Goal: Transaction & Acquisition: Purchase product/service

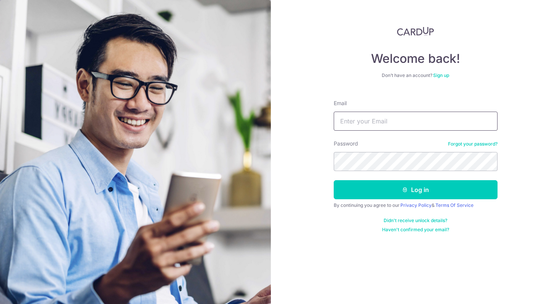
click at [347, 122] on input "Email" at bounding box center [416, 121] width 164 height 19
type input "maeve.wms@gmail.com"
click at [334, 180] on button "Log in" at bounding box center [416, 189] width 164 height 19
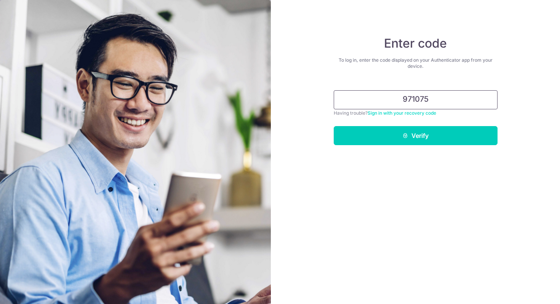
type input "971075"
click at [334, 126] on button "Verify" at bounding box center [416, 135] width 164 height 19
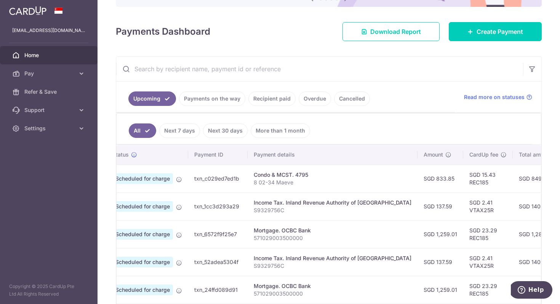
scroll to position [0, 31]
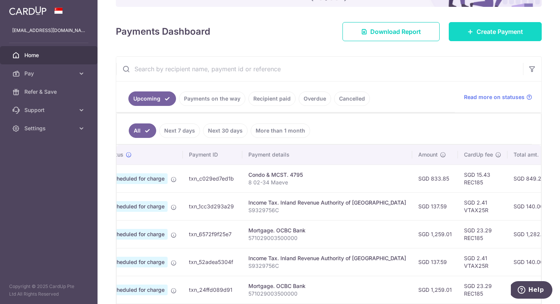
click at [470, 36] on link "Create Payment" at bounding box center [495, 31] width 93 height 19
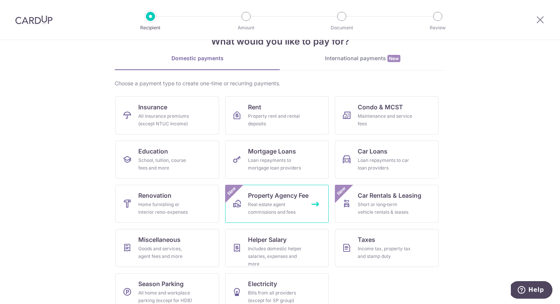
scroll to position [37, 0]
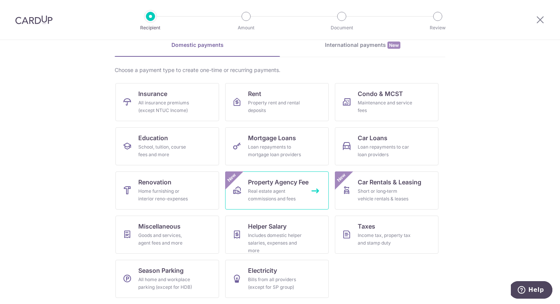
click at [269, 196] on div "Real estate agent commissions and fees" at bounding box center [275, 195] width 55 height 15
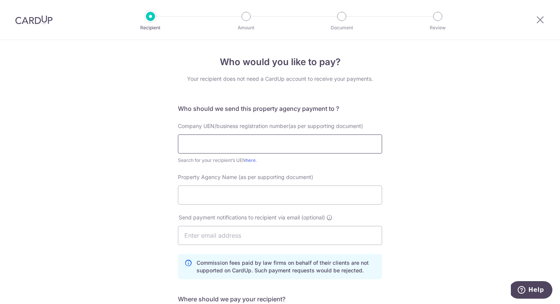
click at [234, 140] on input "text" at bounding box center [280, 144] width 204 height 19
paste input "Screenshot [DATE] 10.17.27 PM Screenshot [DATE] 10.17.54 PM"
type input "Screenshot [DATE] 10.17.27 PM Screenshot [DATE] 10.17.54 PM"
paste input "199903004H"
type input "199903004H"
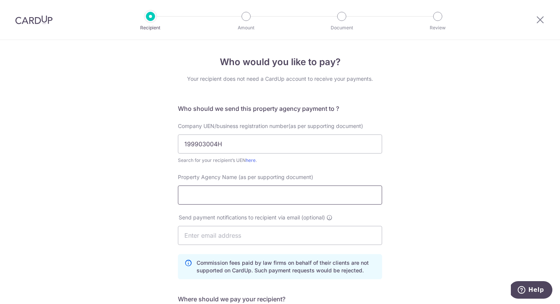
click at [190, 199] on input "Property Agency Name (as per supporting document)" at bounding box center [280, 195] width 204 height 19
paste input "199903004H"
type input "199903004H"
click at [219, 198] on input "Property Agency Name (as per supporting document)" at bounding box center [280, 195] width 204 height 19
paste input "PropNex Realty Pte Ltd"
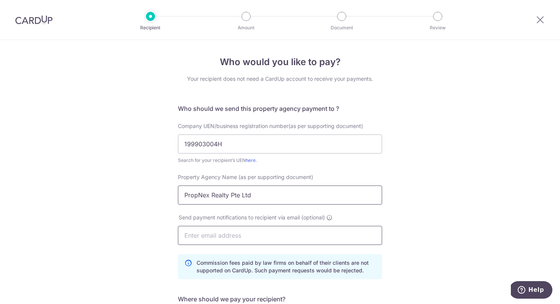
type input "PropNex Realty Pte Ltd"
click at [207, 231] on input "text" at bounding box center [280, 235] width 204 height 19
type input "[EMAIL_ADDRESS][DOMAIN_NAME]"
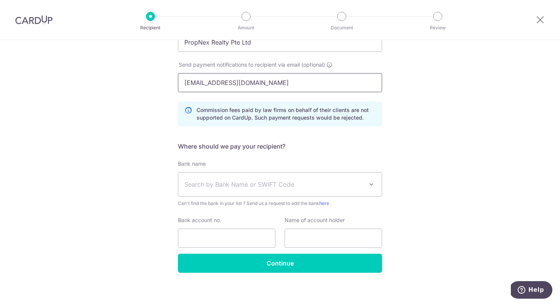
scroll to position [157, 0]
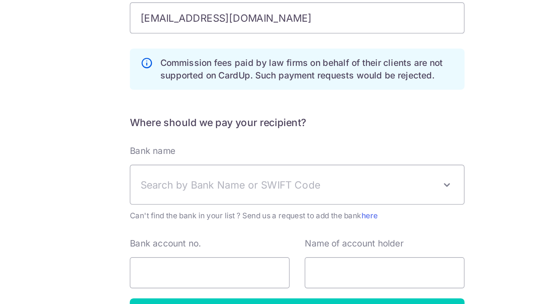
click at [232, 179] on span "Search by Bank Name or SWIFT Code" at bounding box center [273, 179] width 179 height 9
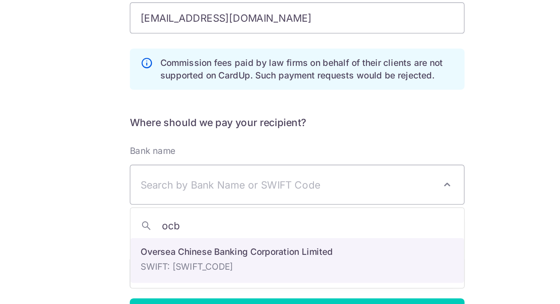
type input "ocb"
select select "12"
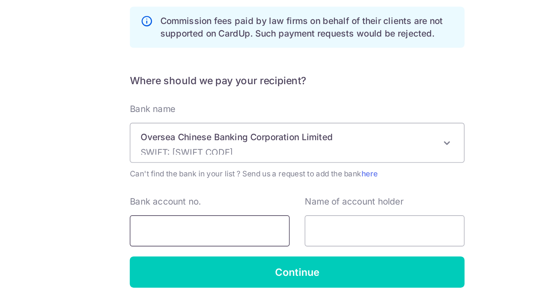
click at [228, 237] on input "Bank account no." at bounding box center [227, 233] width 98 height 19
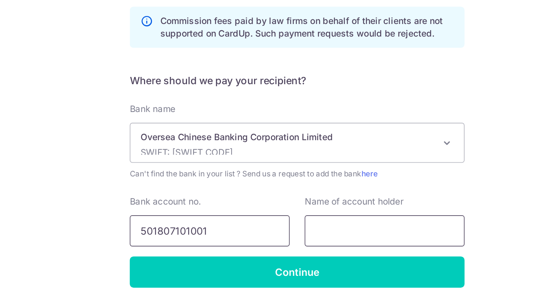
type input "501807101001"
click at [307, 233] on input "text" at bounding box center [334, 233] width 98 height 19
paste input "PropNex Realty Pte Ltd"
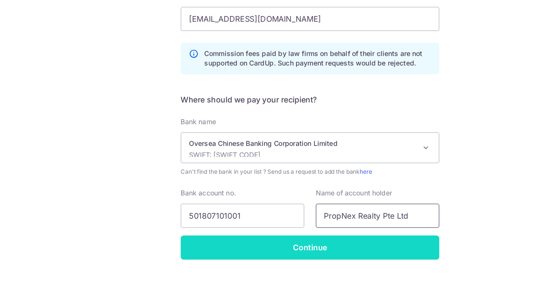
type input "PropNex Realty Pte Ltd"
click at [295, 256] on input "Continue" at bounding box center [280, 258] width 204 height 19
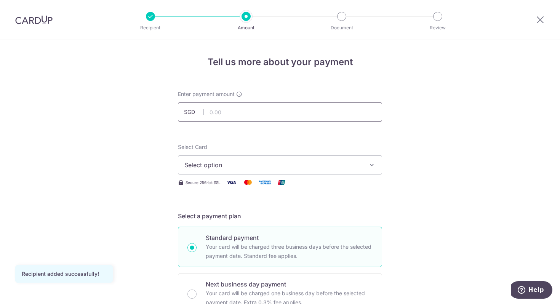
click at [223, 113] on input "text" at bounding box center [280, 112] width 204 height 19
type input "1,798.50"
click at [201, 167] on span "Select option" at bounding box center [273, 164] width 178 height 9
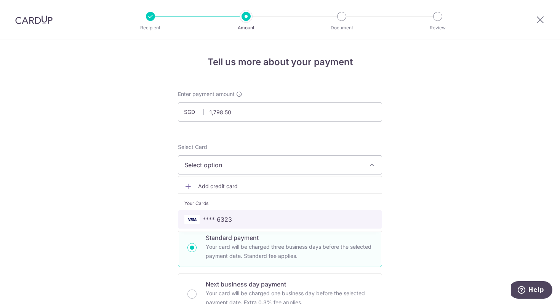
click at [212, 215] on span "**** 6323" at bounding box center [217, 219] width 29 height 9
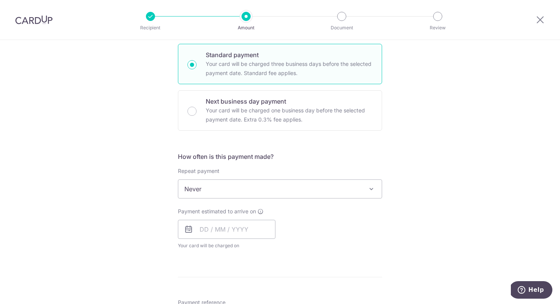
scroll to position [200, 0]
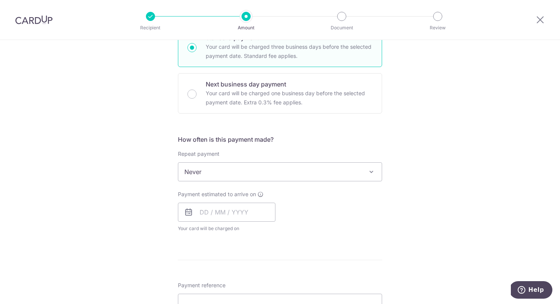
click at [226, 167] on span "Never" at bounding box center [280, 172] width 204 height 18
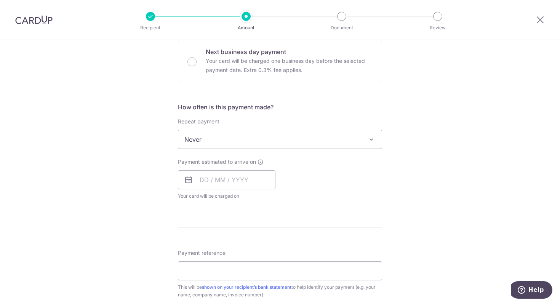
scroll to position [234, 0]
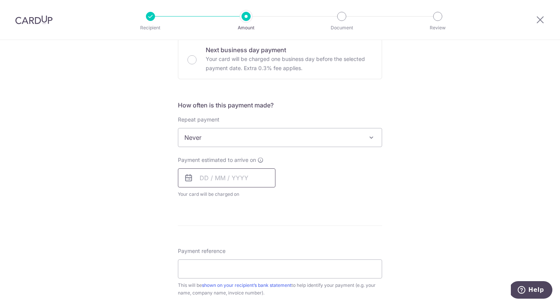
click at [204, 181] on input "text" at bounding box center [227, 177] width 98 height 19
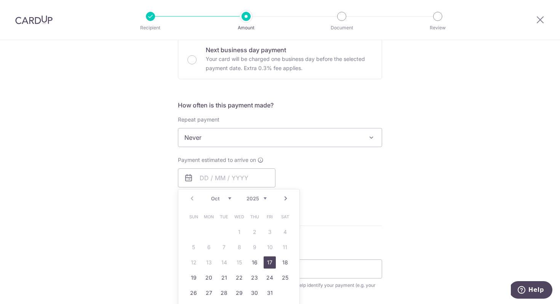
click at [268, 261] on link "17" at bounding box center [270, 262] width 12 height 12
type input "17/10/2025"
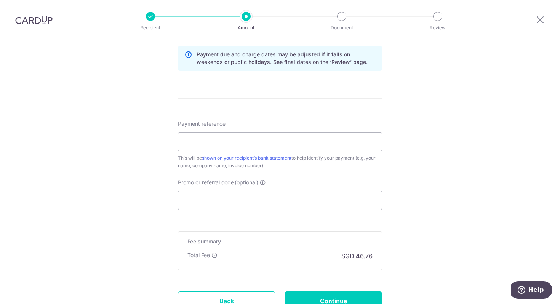
scroll to position [395, 0]
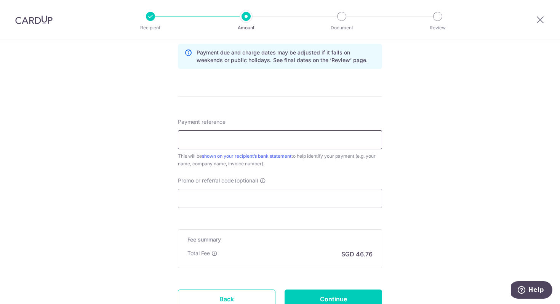
click at [235, 139] on input "Payment reference" at bounding box center [280, 139] width 204 height 19
paste input "IX250907445"
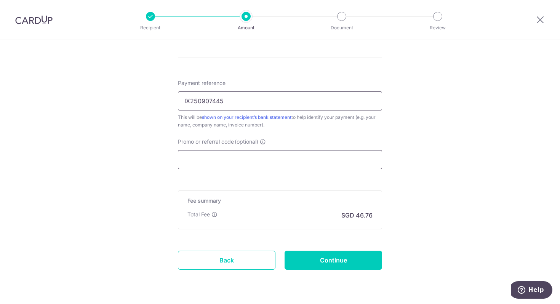
scroll to position [436, 0]
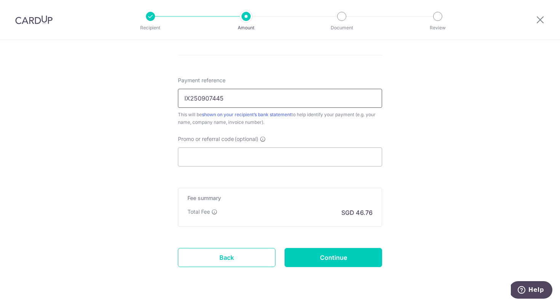
type input "IX250907445"
click at [215, 214] on icon at bounding box center [215, 212] width 6 height 6
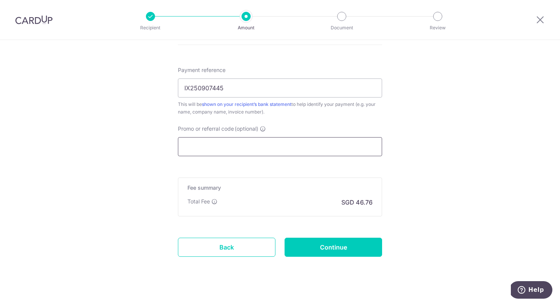
click at [248, 151] on input "Promo or referral code (optional)" at bounding box center [280, 146] width 204 height 19
paste input "RENO25ONE"
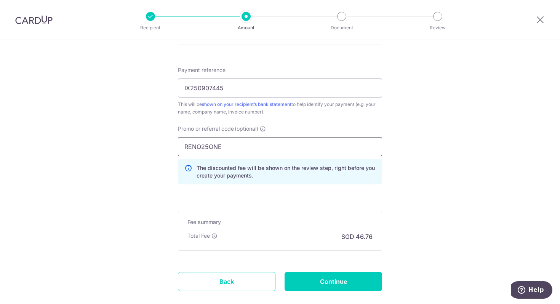
type input "RENO25ONE"
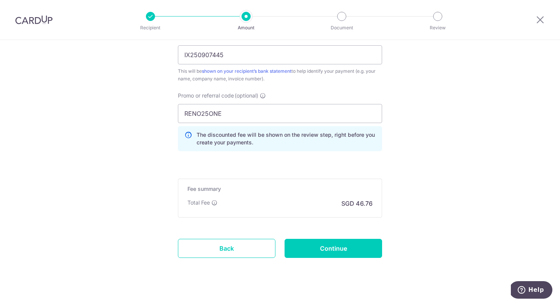
scroll to position [484, 0]
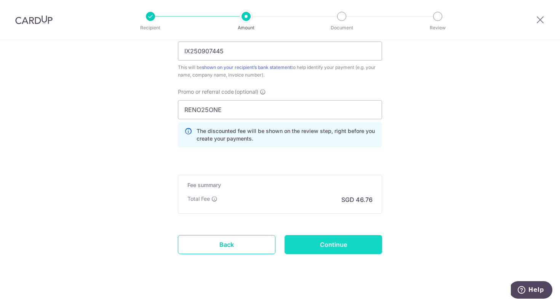
click at [333, 244] on input "Continue" at bounding box center [334, 244] width 98 height 19
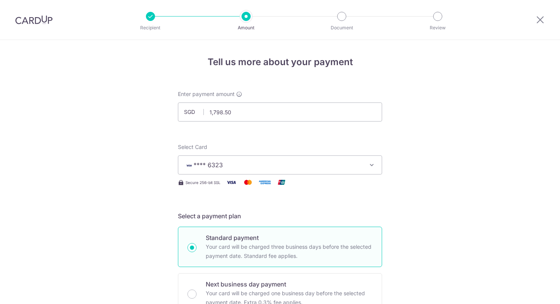
scroll to position [502, 0]
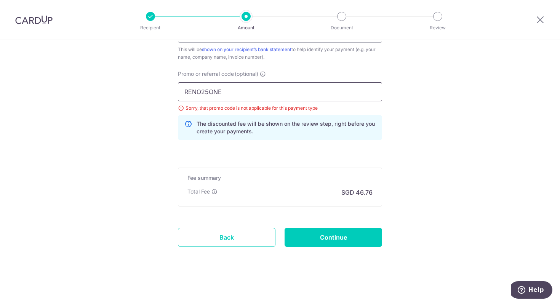
click at [210, 90] on input "RENO25ONE" at bounding box center [280, 91] width 204 height 19
paste input "OFF225"
type input "OFF225"
click at [344, 235] on input "Continue" at bounding box center [334, 237] width 98 height 19
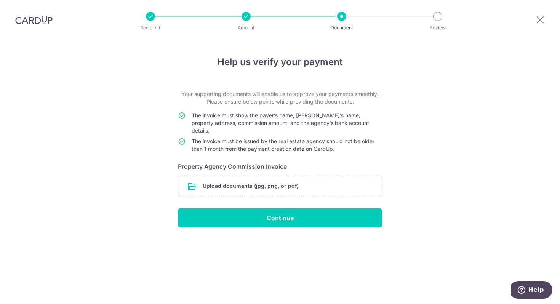
click at [252, 22] on div "Recipient Amount Document Review" at bounding box center [294, 20] width 327 height 40
click at [345, 23] on div "Recipient Amount Document Review" at bounding box center [294, 20] width 327 height 40
click at [245, 176] on input "file" at bounding box center [280, 186] width 204 height 20
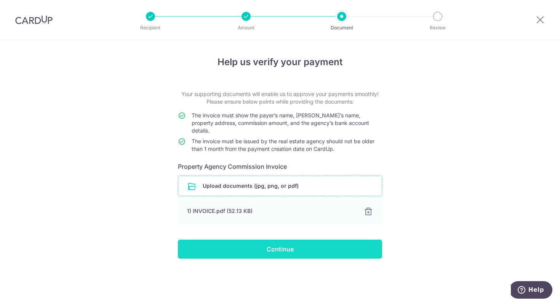
click at [263, 243] on input "Continue" at bounding box center [280, 249] width 204 height 19
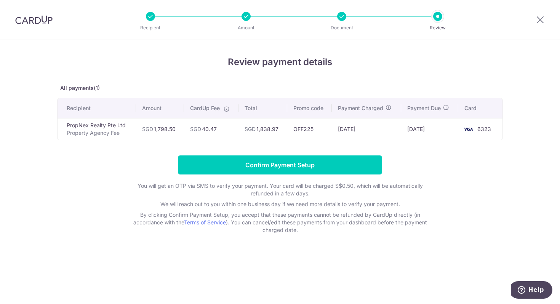
drag, startPoint x: 258, startPoint y: 130, endPoint x: 279, endPoint y: 130, distance: 21.0
click at [279, 130] on td "SGD 1,838.97" at bounding box center [263, 129] width 49 height 22
copy td "1,838.97"
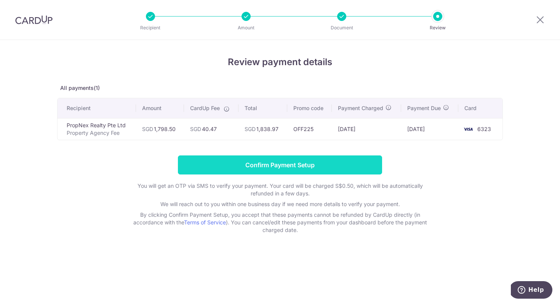
click at [212, 167] on input "Confirm Payment Setup" at bounding box center [280, 164] width 204 height 19
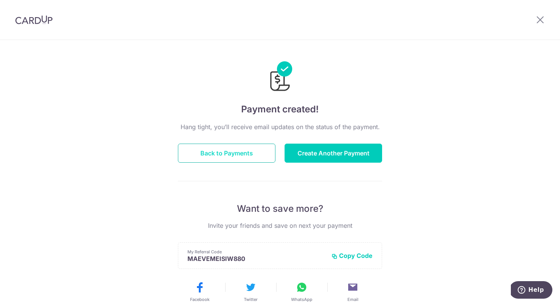
click at [235, 155] on button "Back to Payments" at bounding box center [227, 153] width 98 height 19
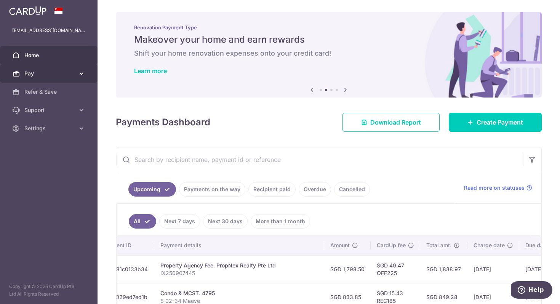
click at [68, 72] on span "Pay" at bounding box center [49, 74] width 50 height 8
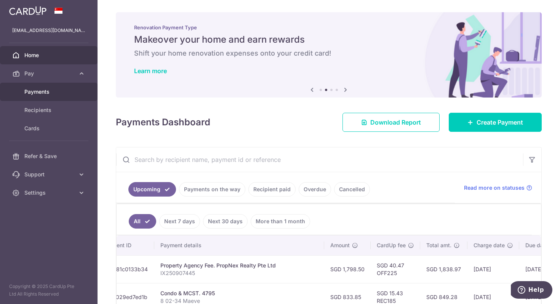
click at [47, 96] on link "Payments" at bounding box center [49, 92] width 98 height 18
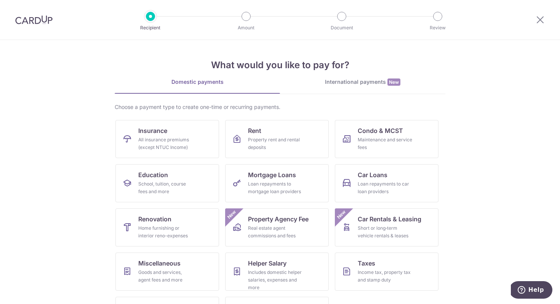
click at [37, 18] on img at bounding box center [33, 19] width 37 height 9
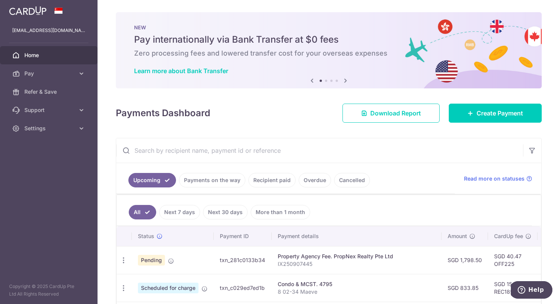
click at [267, 178] on link "Recipient paid" at bounding box center [271, 180] width 47 height 14
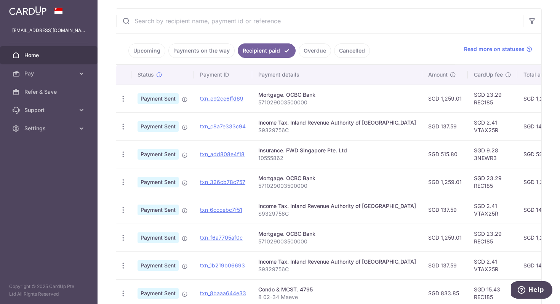
scroll to position [244, 0]
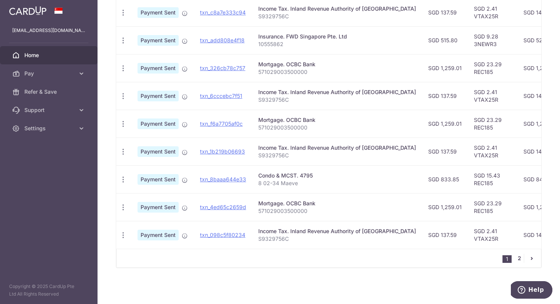
click at [519, 258] on link "2" at bounding box center [519, 258] width 9 height 9
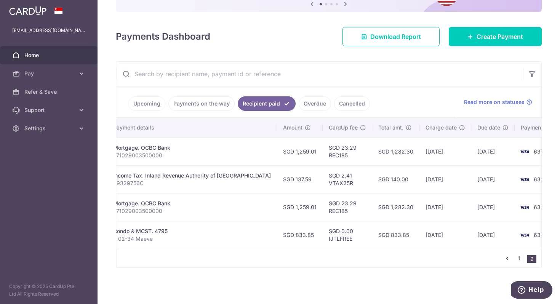
scroll to position [0, 0]
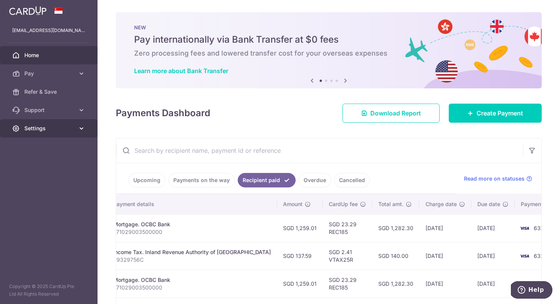
click at [73, 133] on link "Settings" at bounding box center [49, 128] width 98 height 18
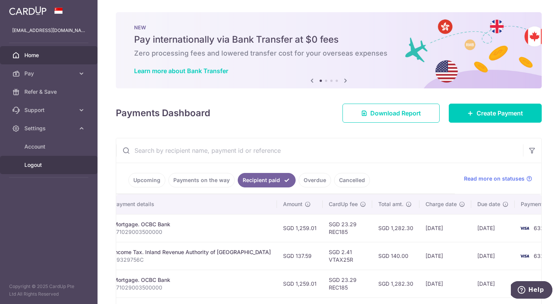
click at [41, 161] on link "Logout" at bounding box center [49, 165] width 98 height 18
